Goal: Information Seeking & Learning: Find specific fact

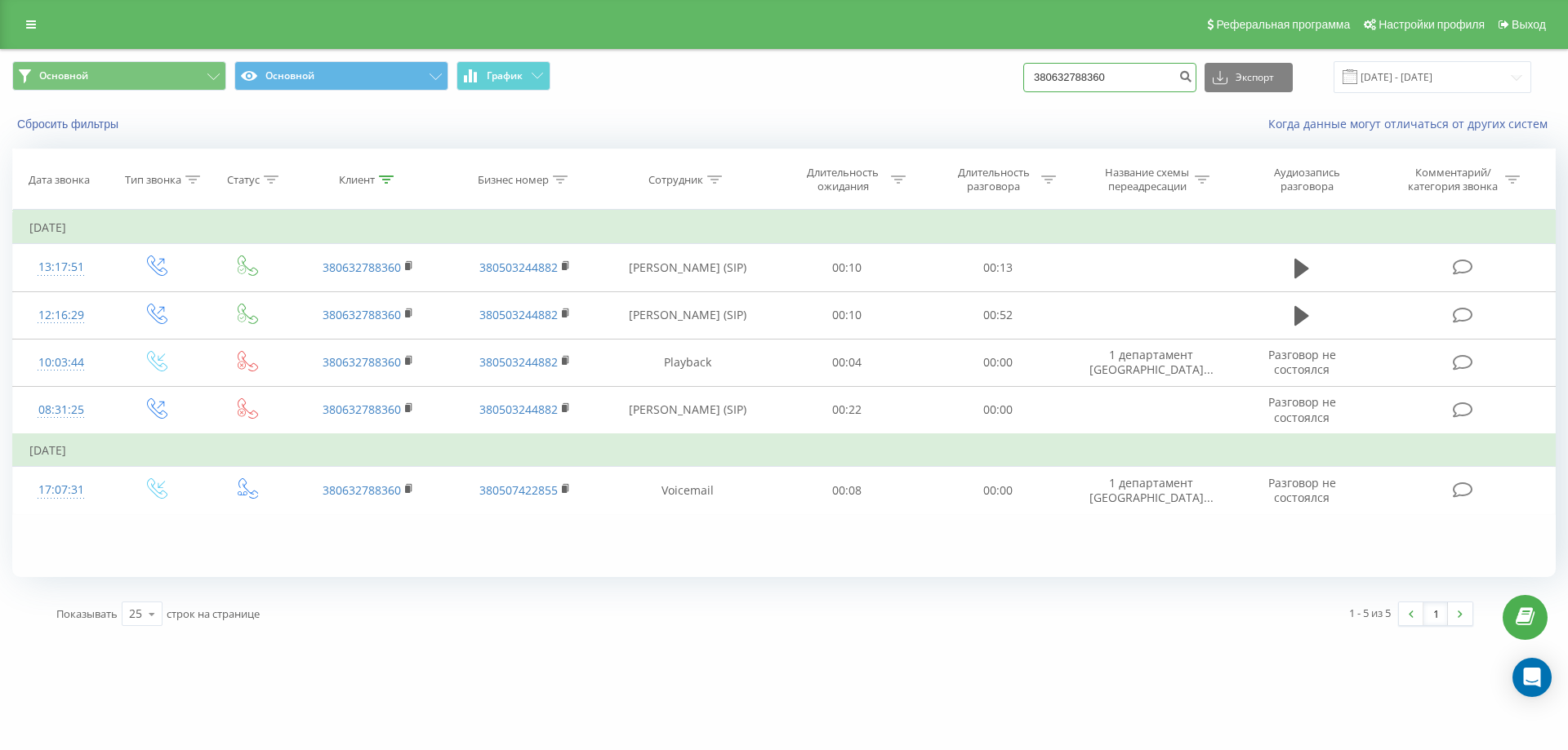
drag, startPoint x: 1174, startPoint y: 73, endPoint x: 667, endPoint y: 83, distance: 507.1
click at [669, 83] on div "Основной Основной График 380632788360 Экспорт .csv .xls .xlsx 01.01.2016 - 19.0…" at bounding box center [784, 77] width 1544 height 32
paste input "956834296"
type input "380956834296"
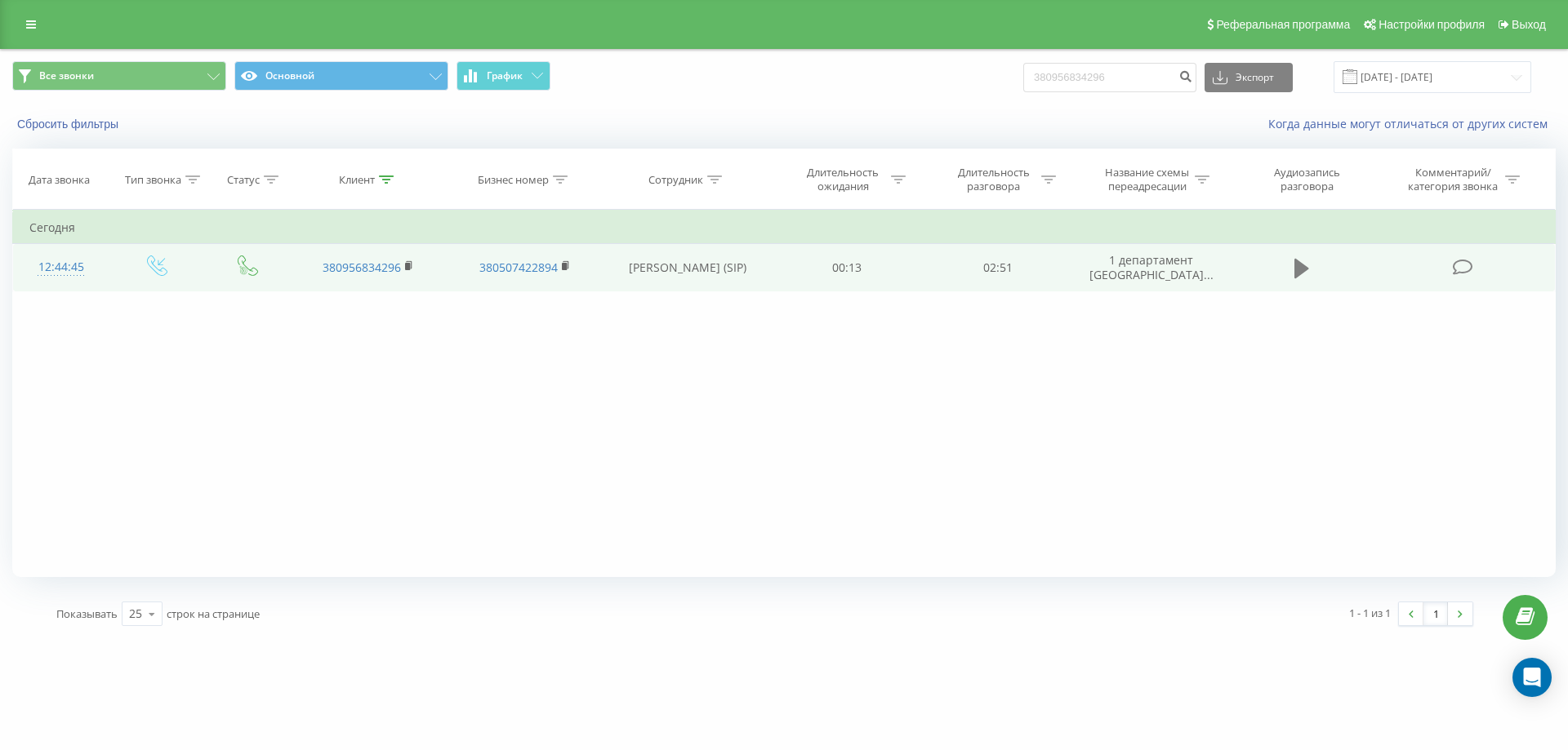
click at [1307, 271] on icon at bounding box center [1301, 268] width 15 height 22
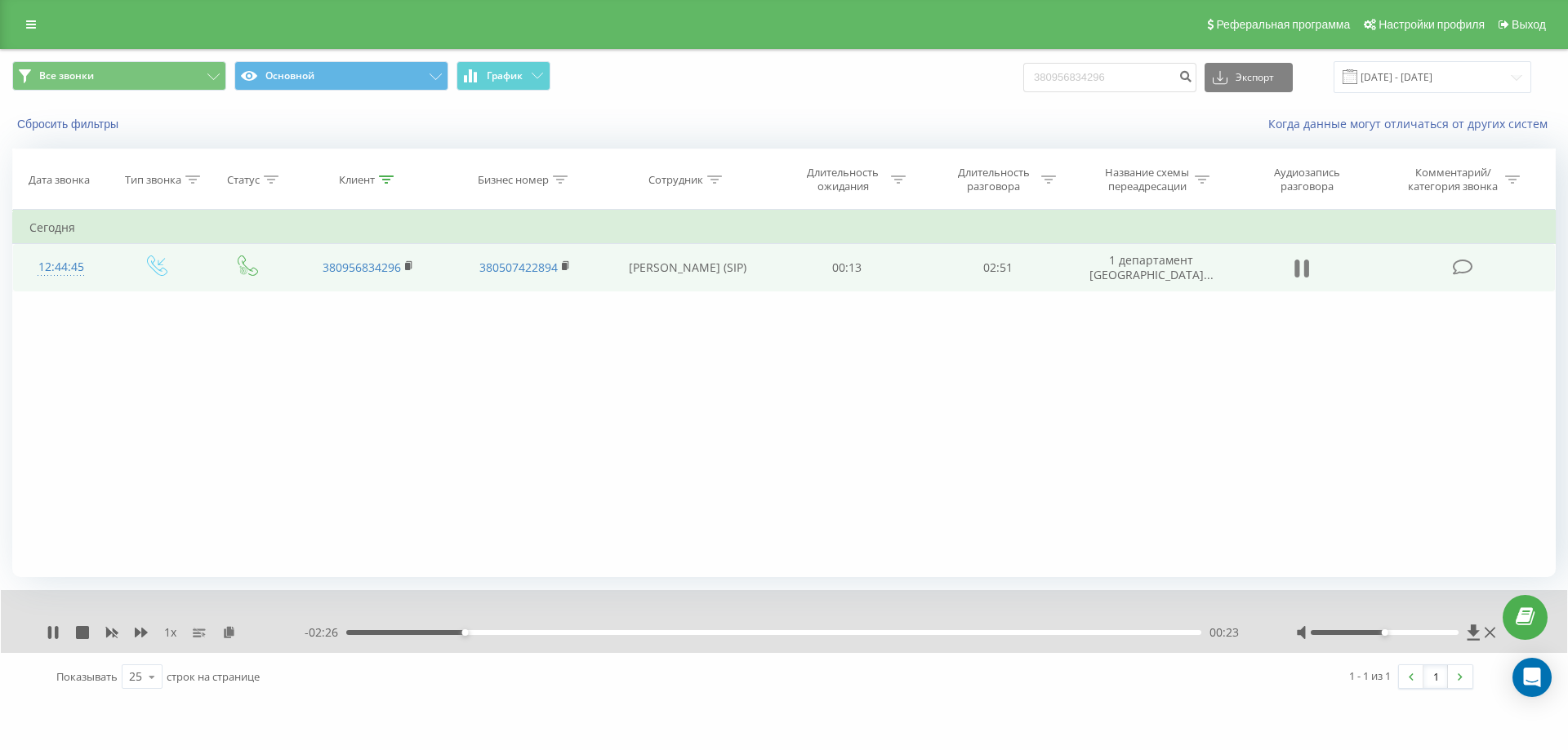
click at [1297, 275] on icon at bounding box center [1296, 268] width 5 height 18
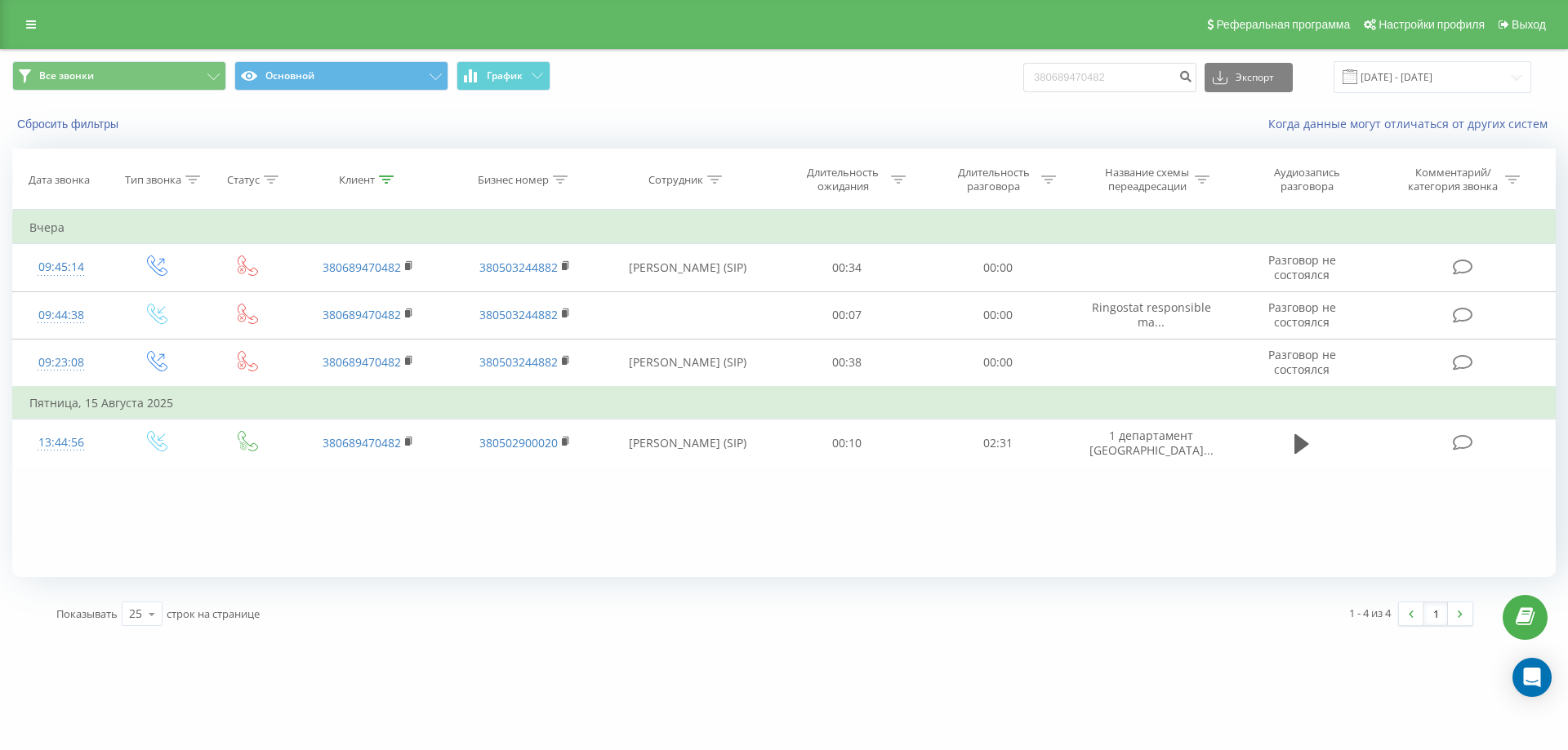
click at [778, 75] on div "Все звонки Основной График 380689470482 Экспорт .csv .xls .xlsx 20.05.2025 - 20…" at bounding box center [784, 77] width 1544 height 32
type input "380664613183"
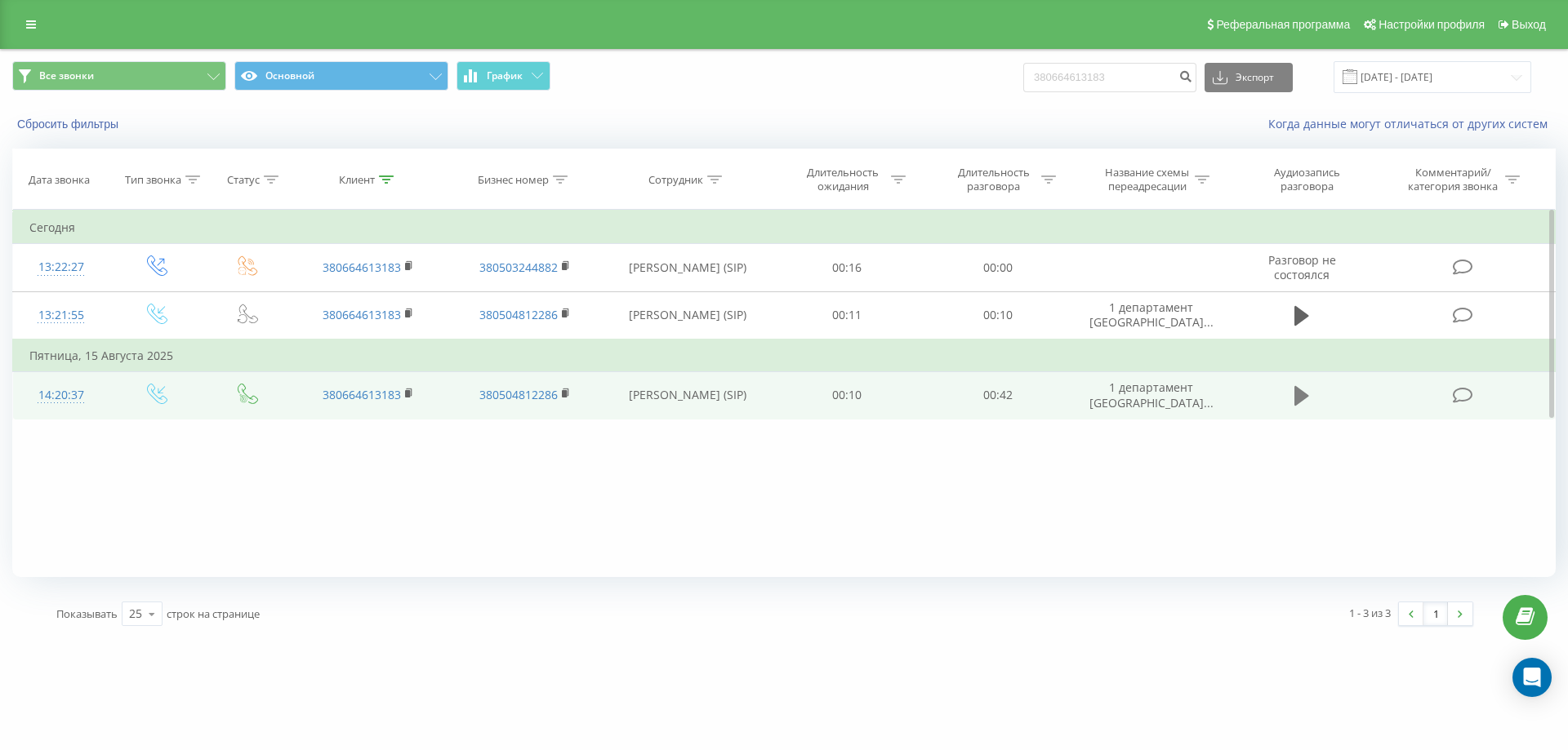
click at [1300, 405] on icon at bounding box center [1301, 395] width 15 height 22
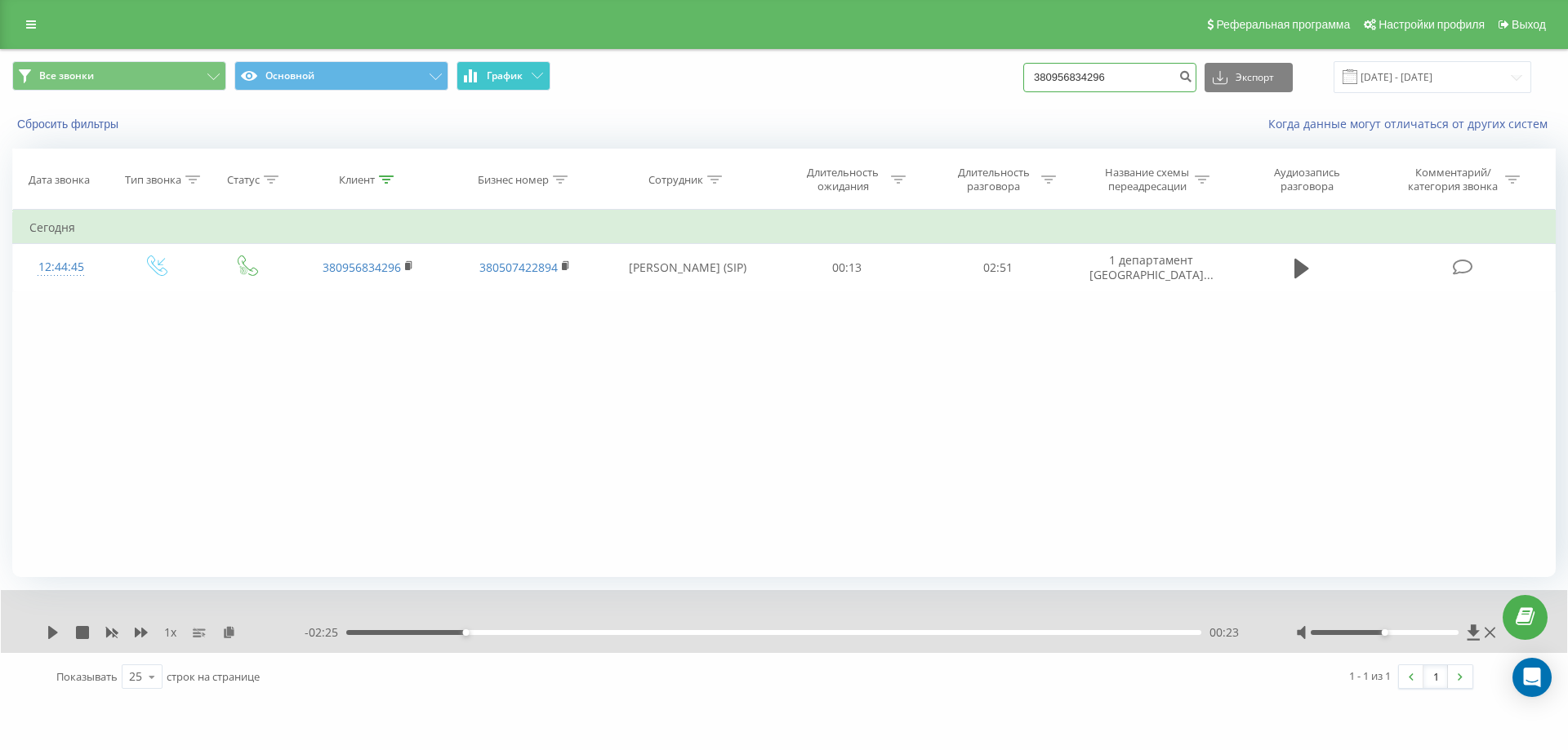
drag, startPoint x: 1159, startPoint y: 76, endPoint x: 534, endPoint y: 87, distance: 625.1
click at [535, 87] on div "Все звонки Основной График 380956834296 Экспорт .csv .xls .xlsx 20.05.2025 - 20…" at bounding box center [784, 77] width 1544 height 32
paste input "503462930"
type input "380503462930"
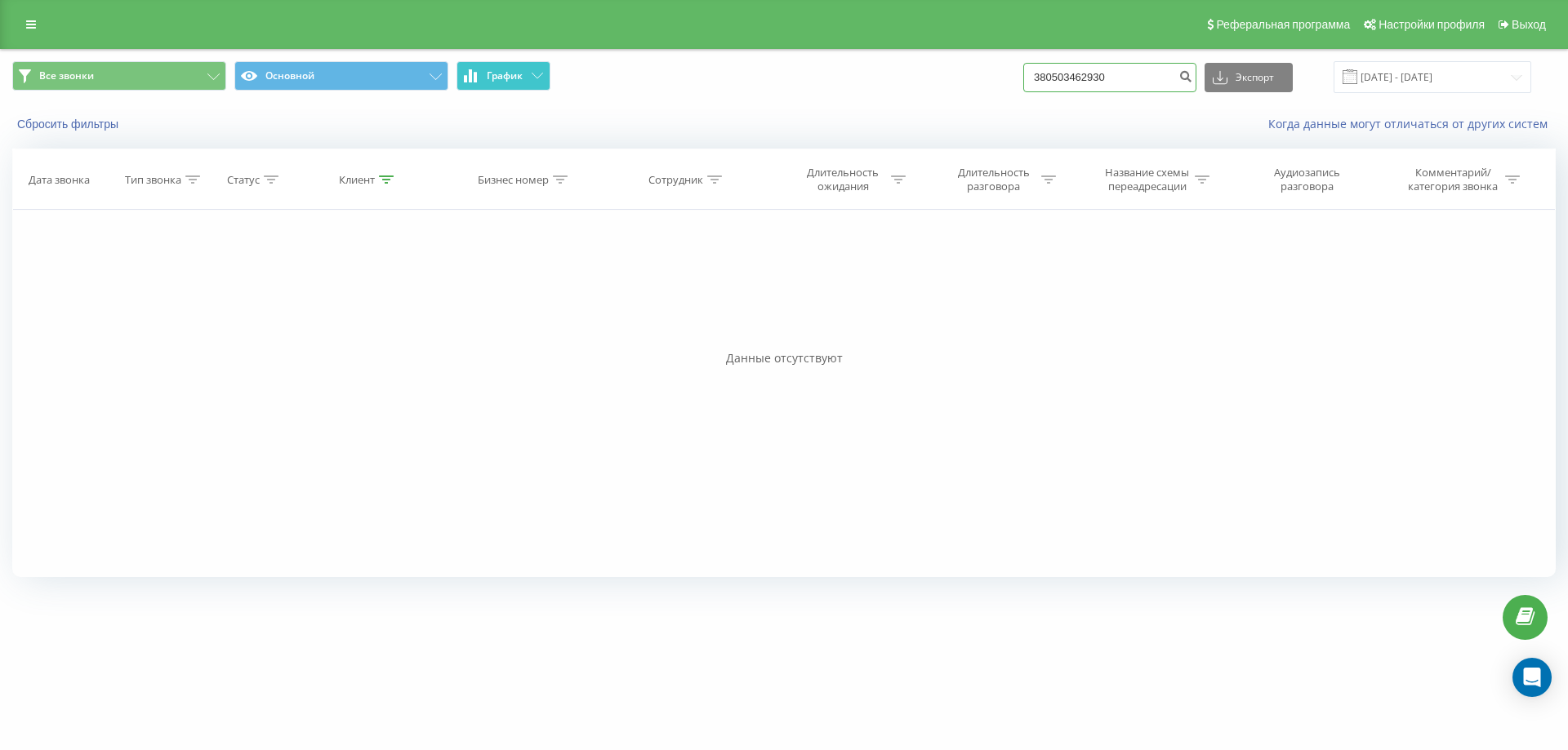
drag, startPoint x: 1137, startPoint y: 88, endPoint x: 543, endPoint y: 80, distance: 594.1
click at [552, 80] on div "Все звонки Основной График 380503462930 Экспорт .csv .xls .xlsx 20.05.2025 - 20…" at bounding box center [784, 77] width 1544 height 32
paste input "38095174158"
type input "380951741580"
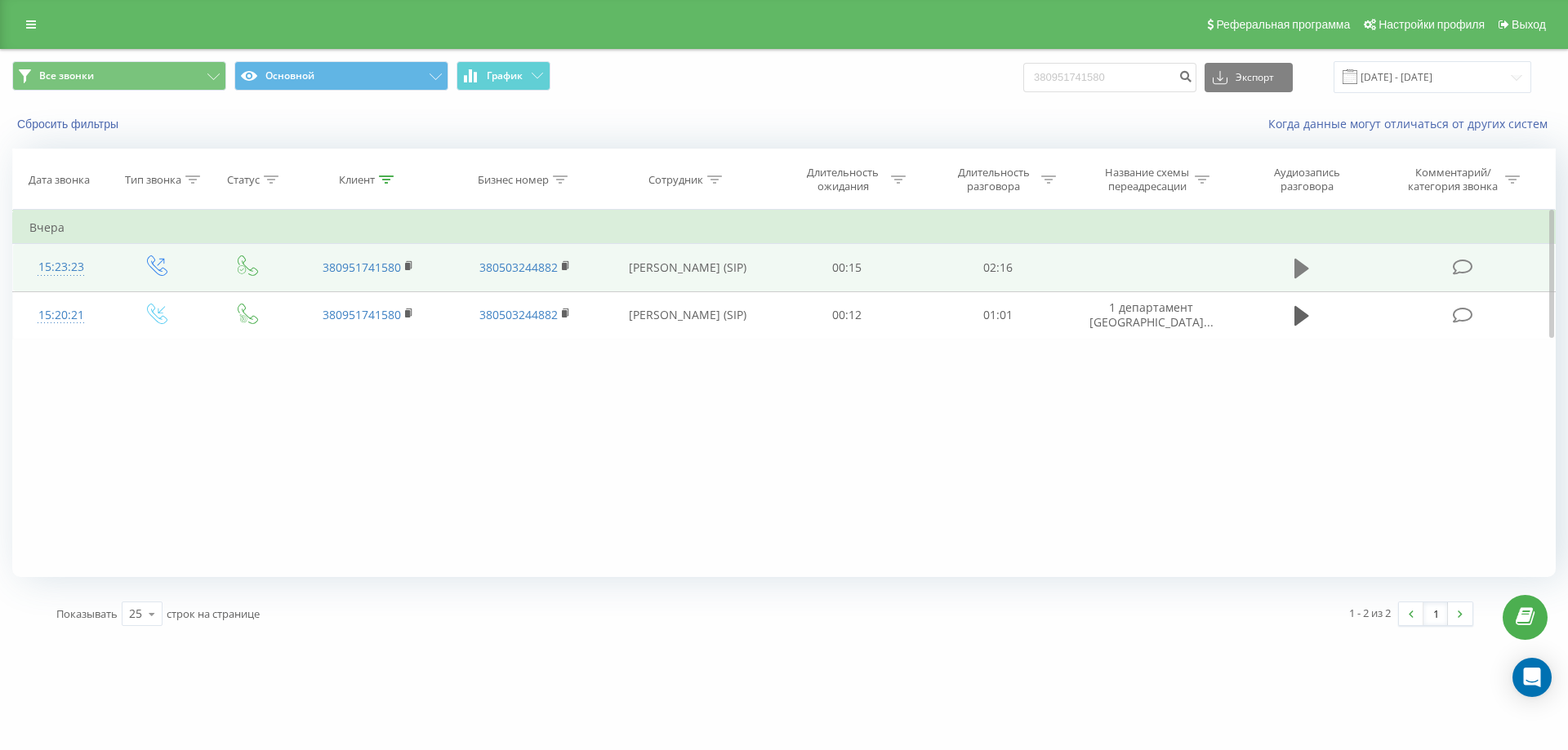
click at [1301, 257] on icon at bounding box center [1301, 268] width 15 height 22
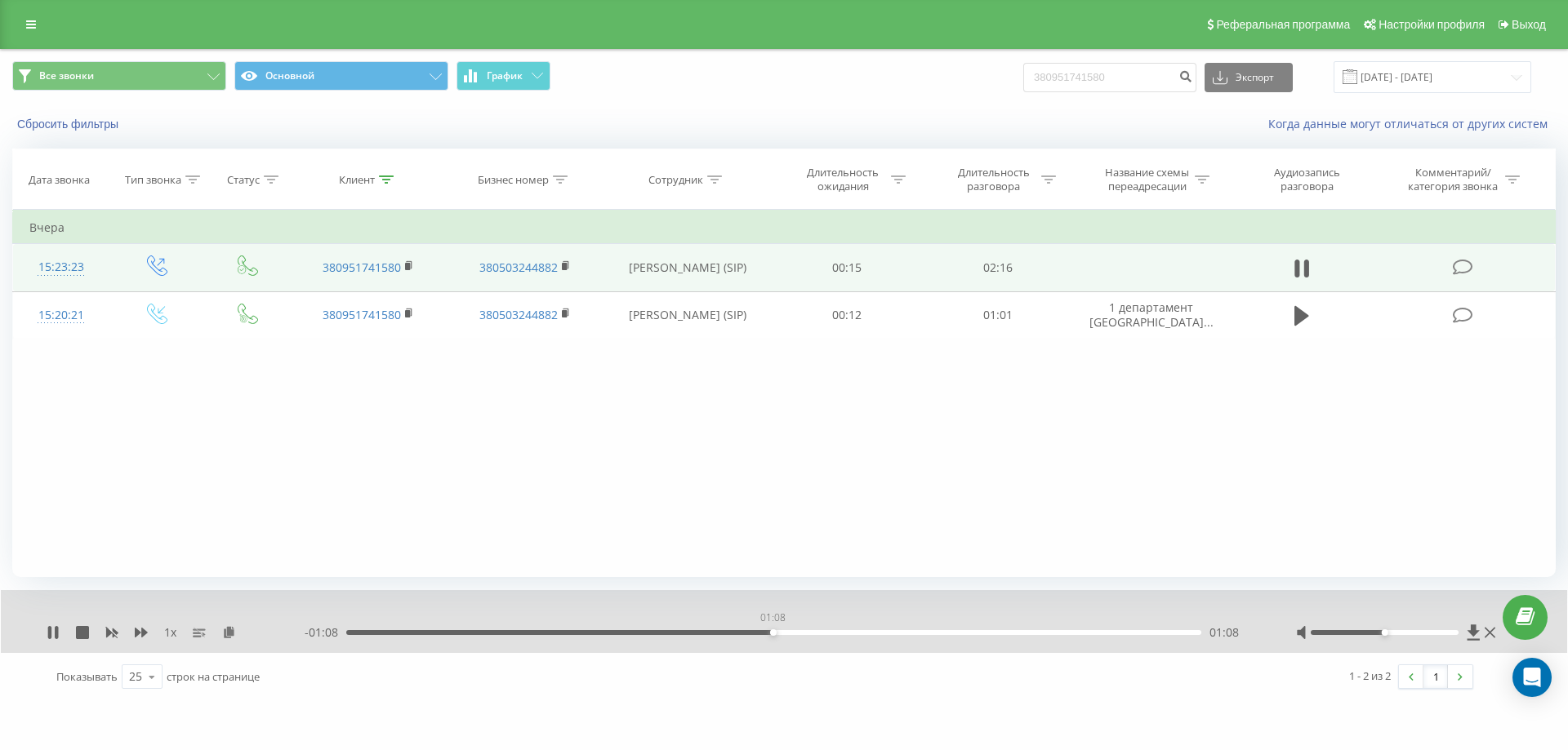
click at [773, 632] on div "01:08" at bounding box center [773, 632] width 855 height 5
click at [874, 632] on div "01:24" at bounding box center [773, 632] width 855 height 5
click at [819, 626] on div "- 00:49 01:26 01:26" at bounding box center [780, 632] width 950 height 17
click at [814, 631] on div "01:27" at bounding box center [773, 632] width 855 height 5
click at [87, 625] on div "1 x" at bounding box center [175, 632] width 258 height 17
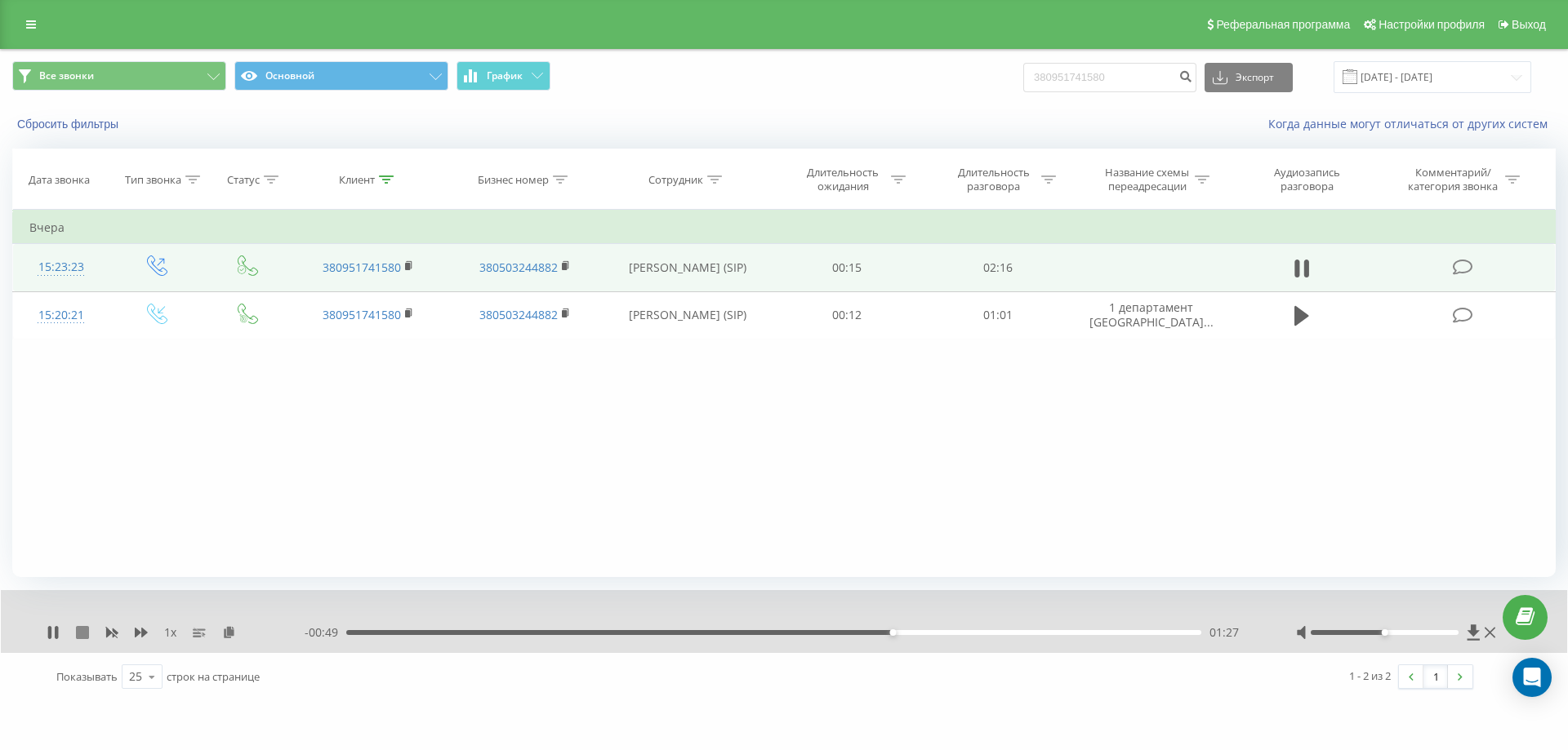
click at [87, 629] on icon at bounding box center [82, 632] width 13 height 13
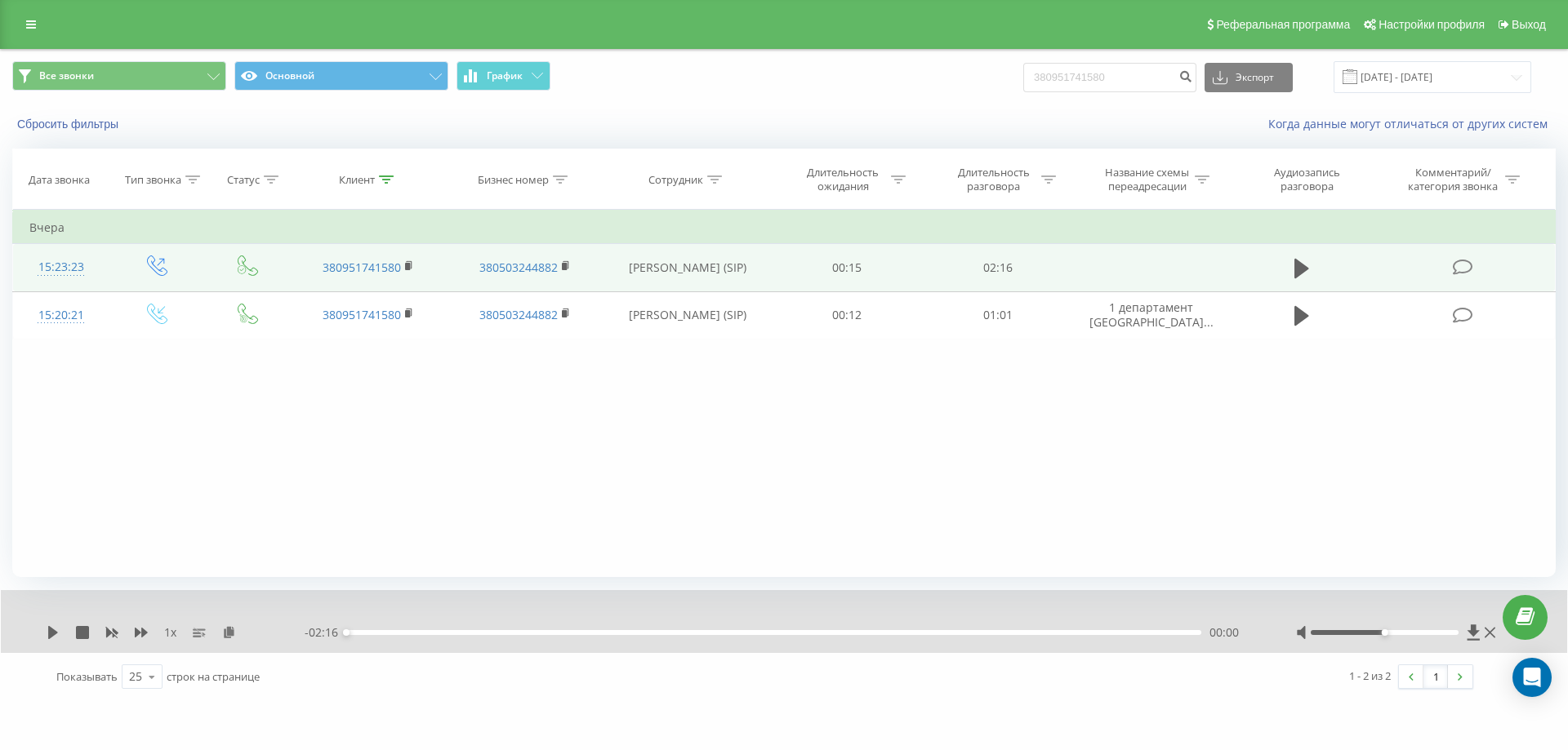
click at [588, 487] on div "Фильтровать по условию Равно Введите значение Отмена OK Фильтровать по условию …" at bounding box center [784, 393] width 1544 height 367
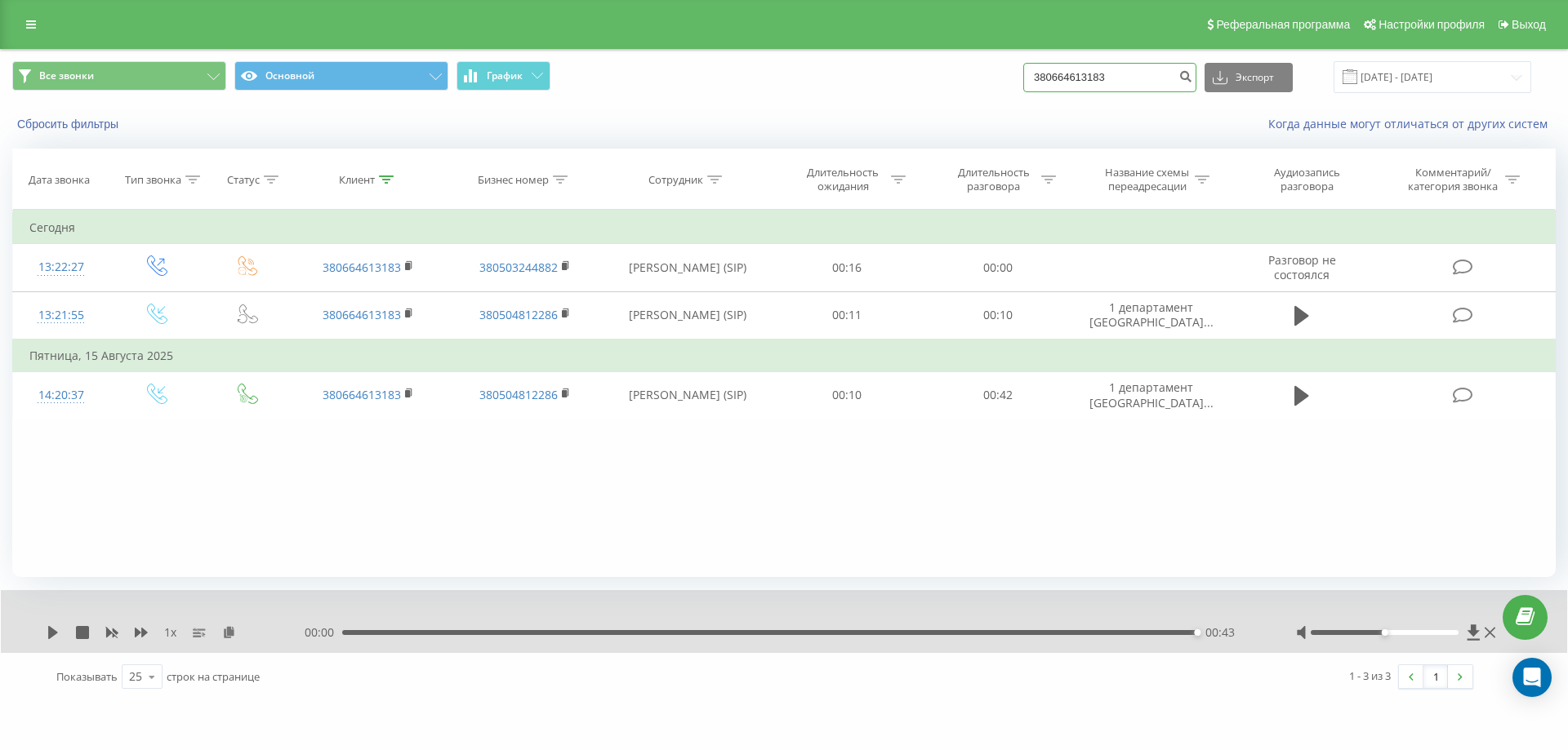
drag, startPoint x: 1125, startPoint y: 81, endPoint x: 746, endPoint y: 52, distance: 380.1
click at [746, 52] on div "Все звонки Основной График 380664613183 Экспорт .csv .xls .xlsx 20.05.2025 - 20…" at bounding box center [784, 77] width 1566 height 55
paste input "5933459"
type input "380665933459"
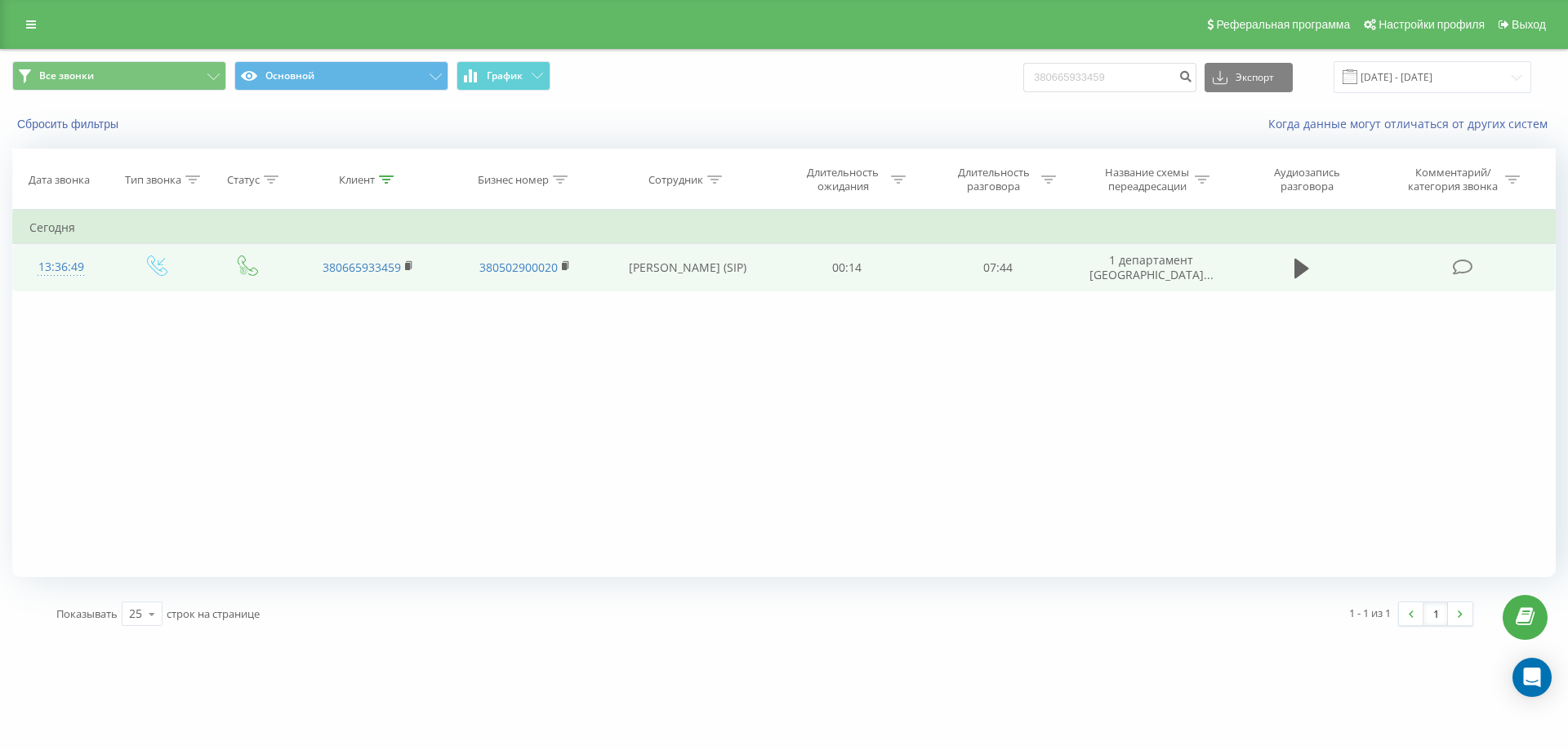
click at [1273, 263] on td at bounding box center [1302, 268] width 144 height 48
click at [1290, 276] on button at bounding box center [1301, 268] width 24 height 24
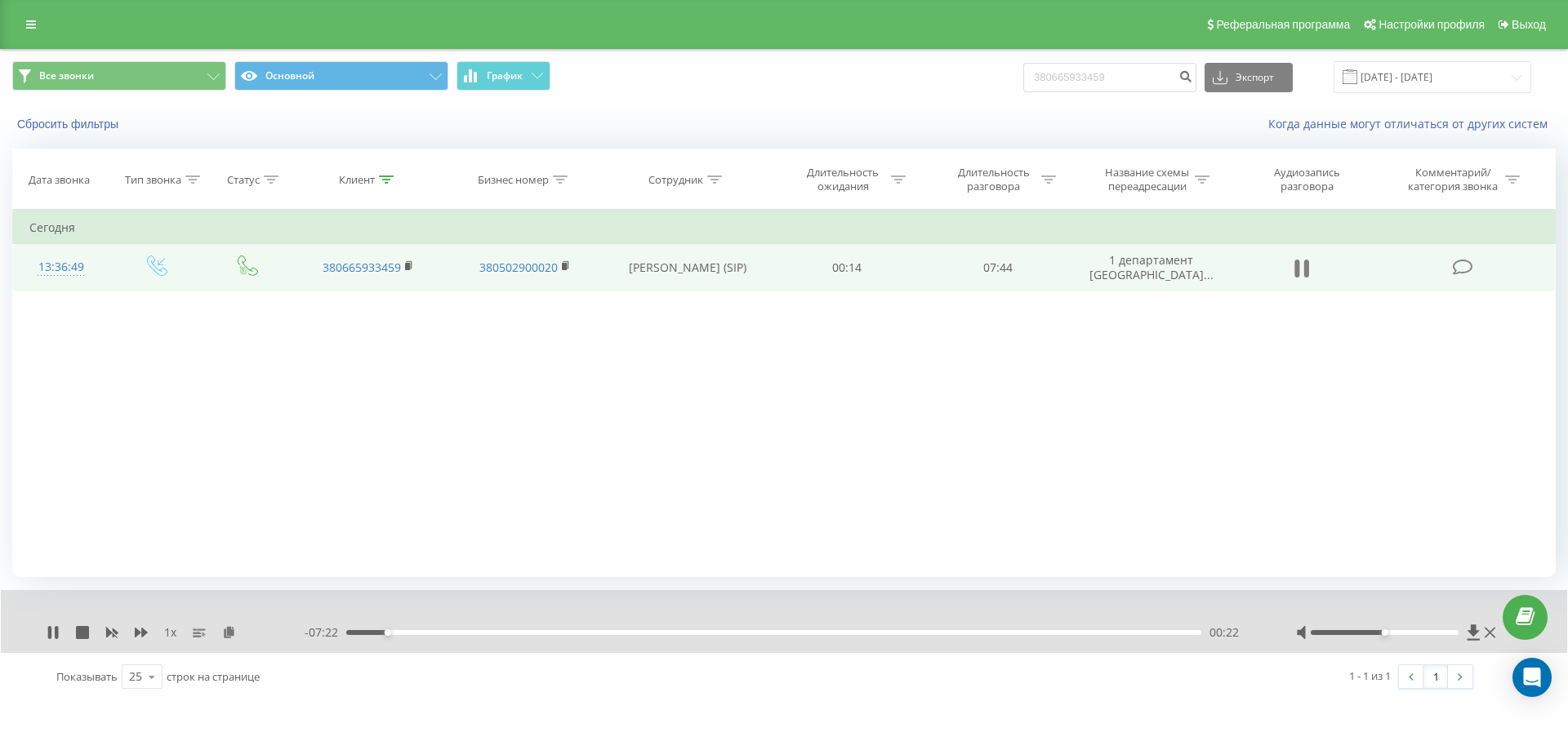
click at [1291, 269] on button at bounding box center [1301, 268] width 24 height 24
